Goal: Navigation & Orientation: Find specific page/section

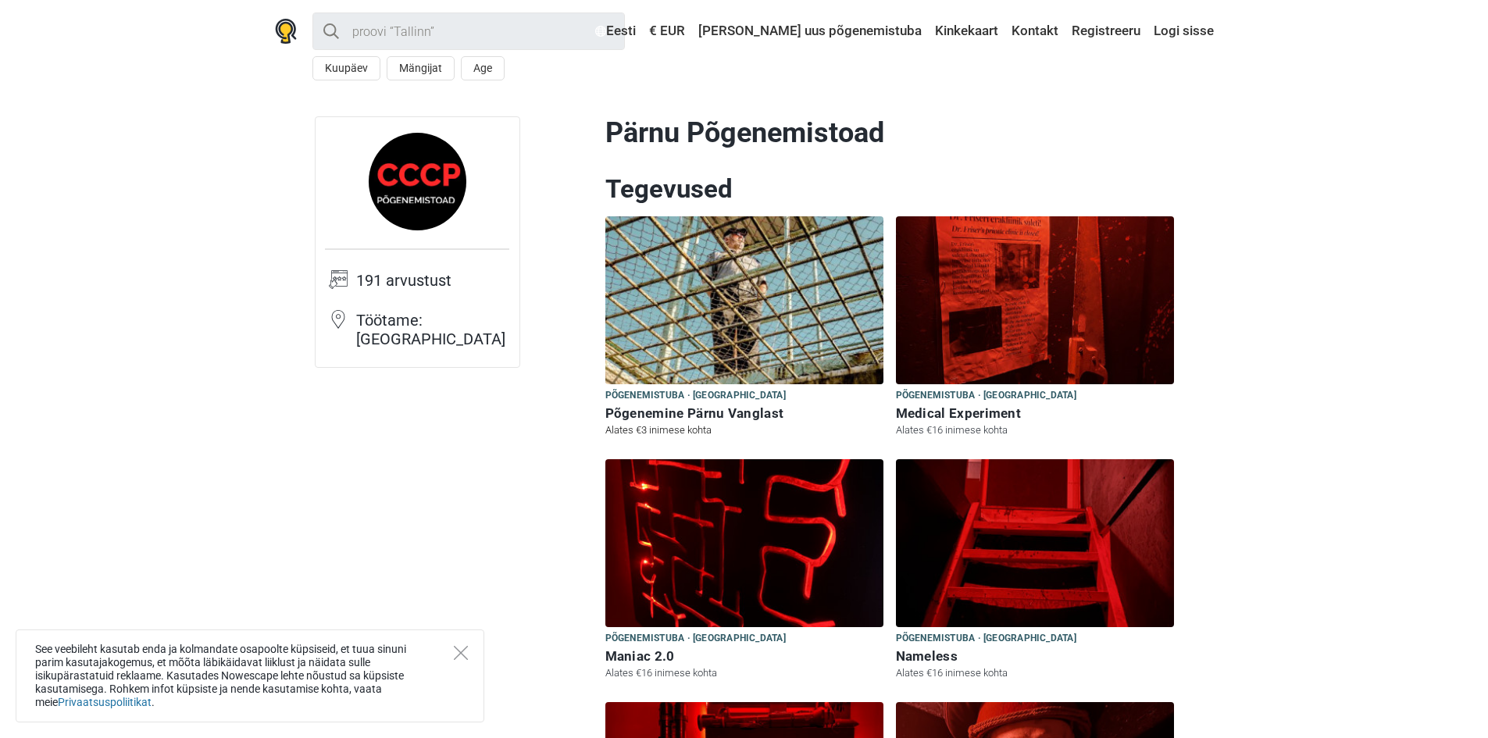
click at [806, 340] on img at bounding box center [744, 300] width 278 height 168
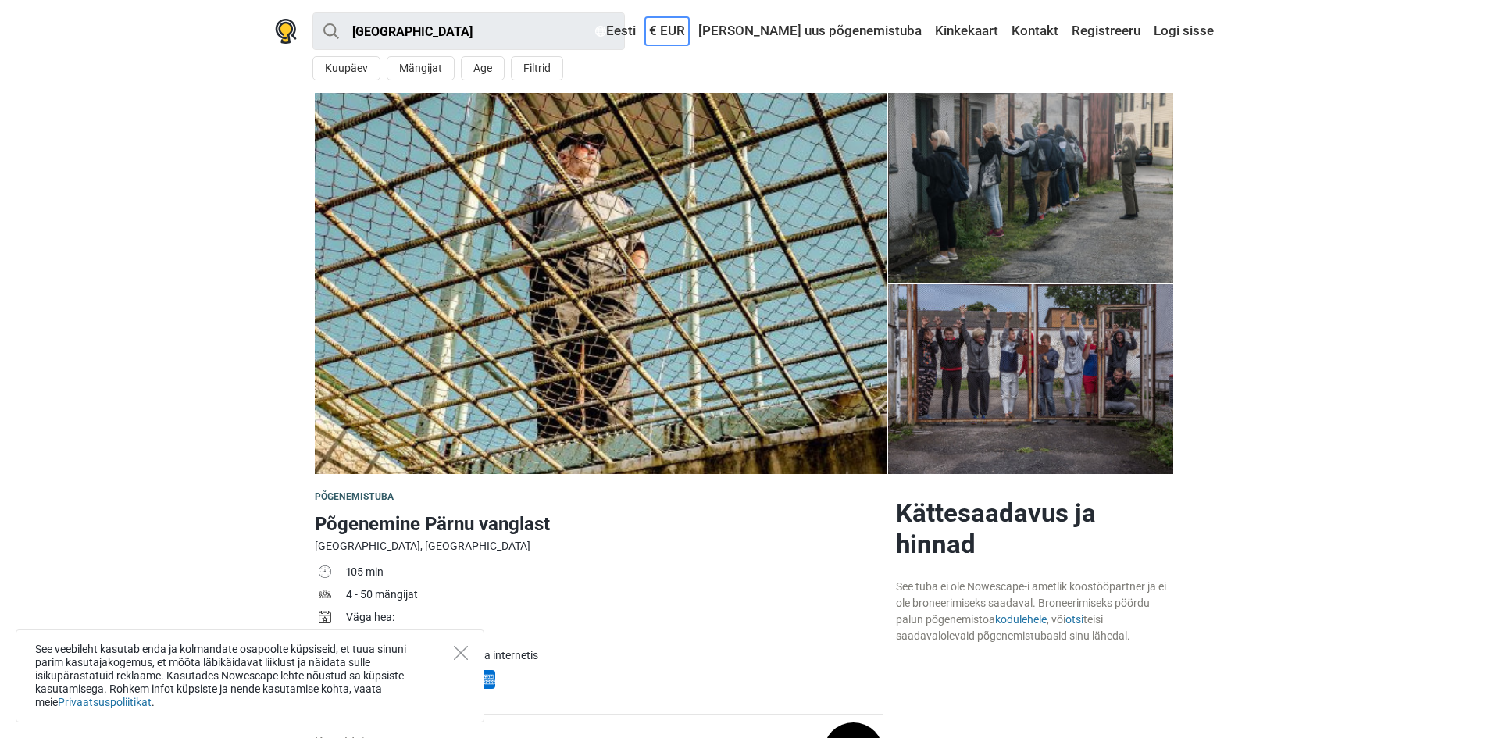
click at [689, 26] on link "€ EUR" at bounding box center [667, 31] width 44 height 28
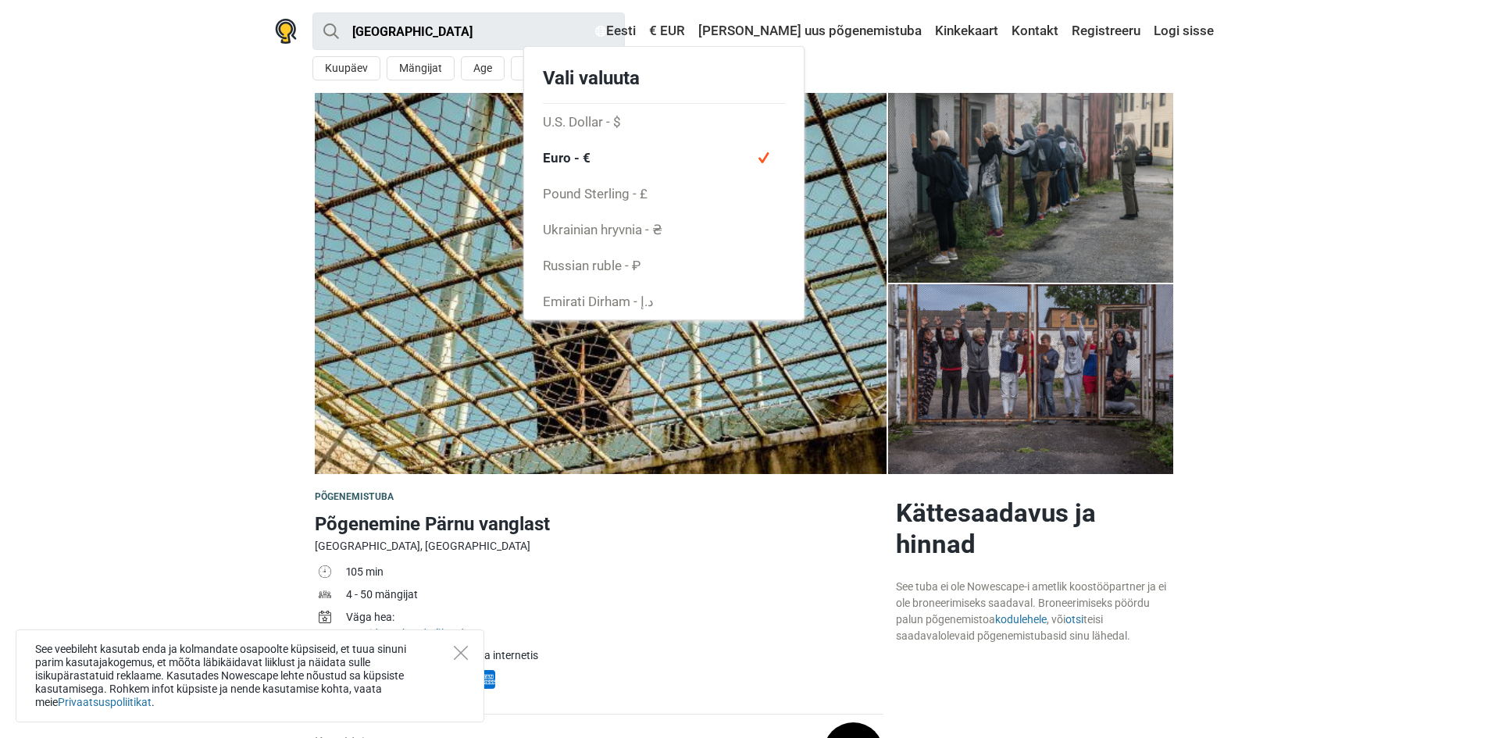
click at [445, 134] on img at bounding box center [601, 283] width 572 height 381
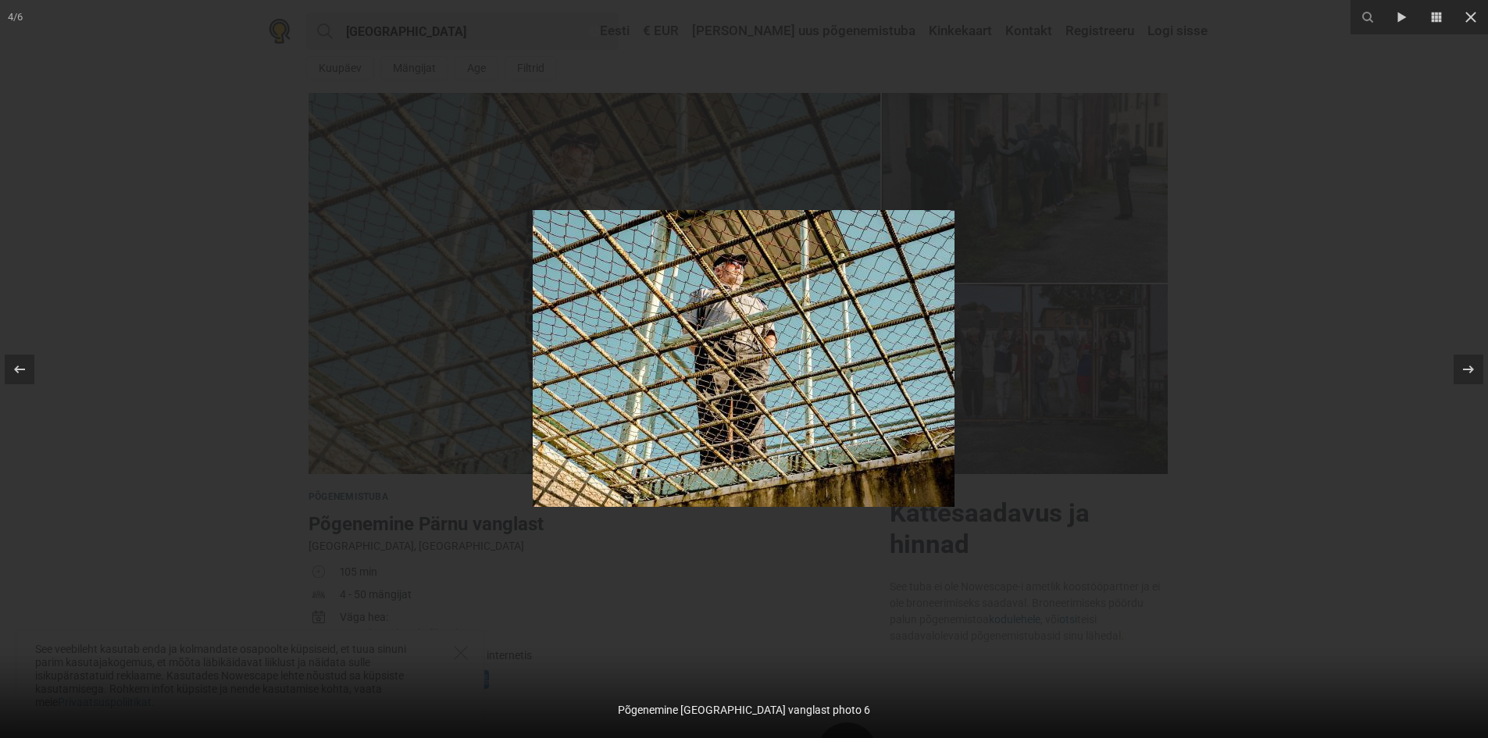
drag, startPoint x: 1147, startPoint y: 145, endPoint x: 1318, endPoint y: 154, distance: 171.2
click at [1149, 145] on div at bounding box center [744, 369] width 1488 height 738
